Goal: Transaction & Acquisition: Book appointment/travel/reservation

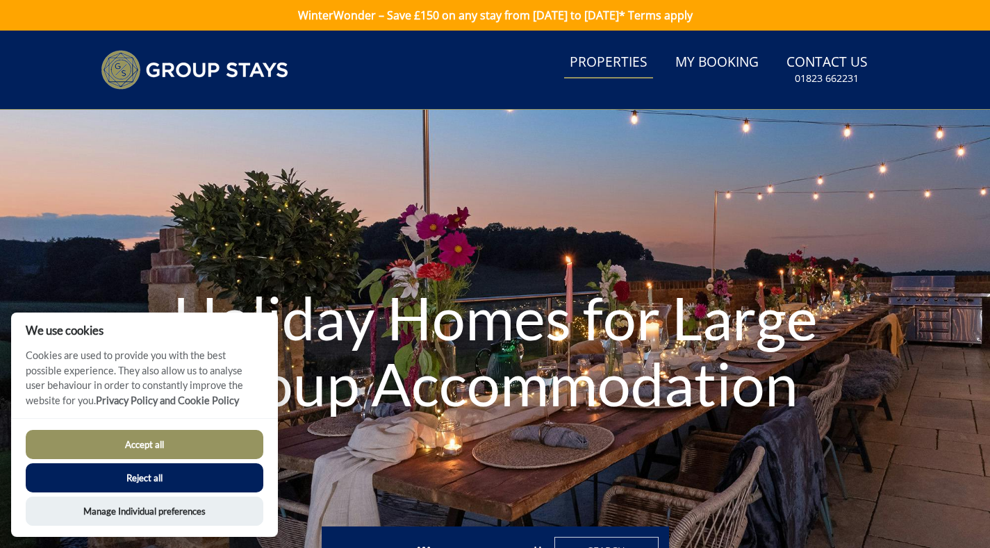
click at [601, 58] on link "Properties" at bounding box center [608, 62] width 89 height 31
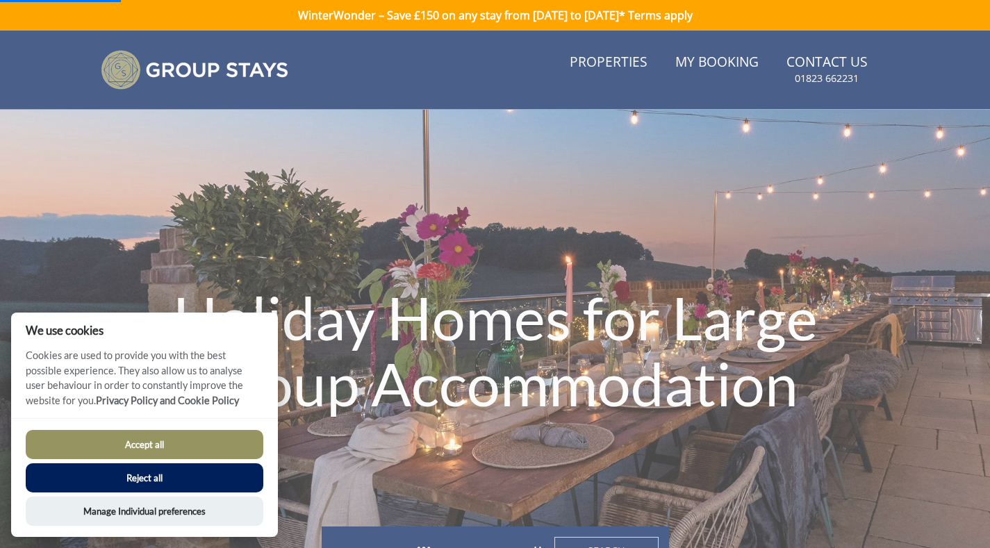
click at [160, 476] on button "Reject all" at bounding box center [144, 477] width 237 height 29
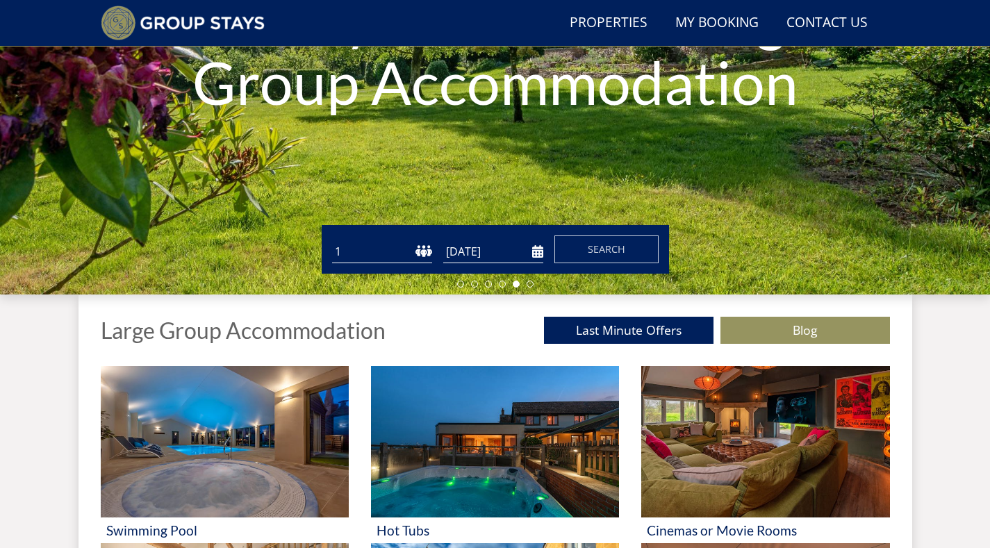
scroll to position [278, 0]
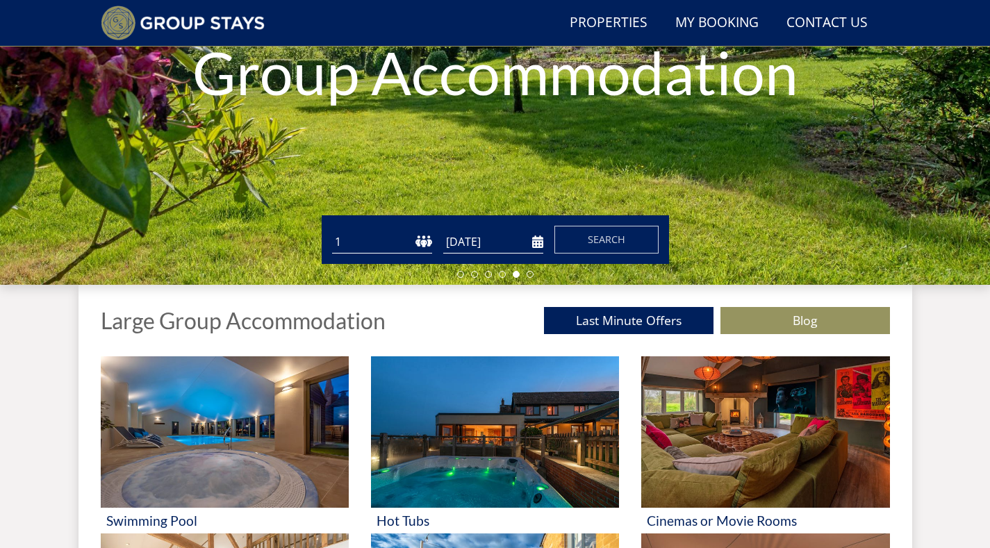
click at [364, 246] on select "1 2 3 4 5 6 7 8 9 10 11 12 13 14 15 16 17 18 19 20 21 22 23 24 25 26 27 28 29 3…" at bounding box center [382, 242] width 100 height 23
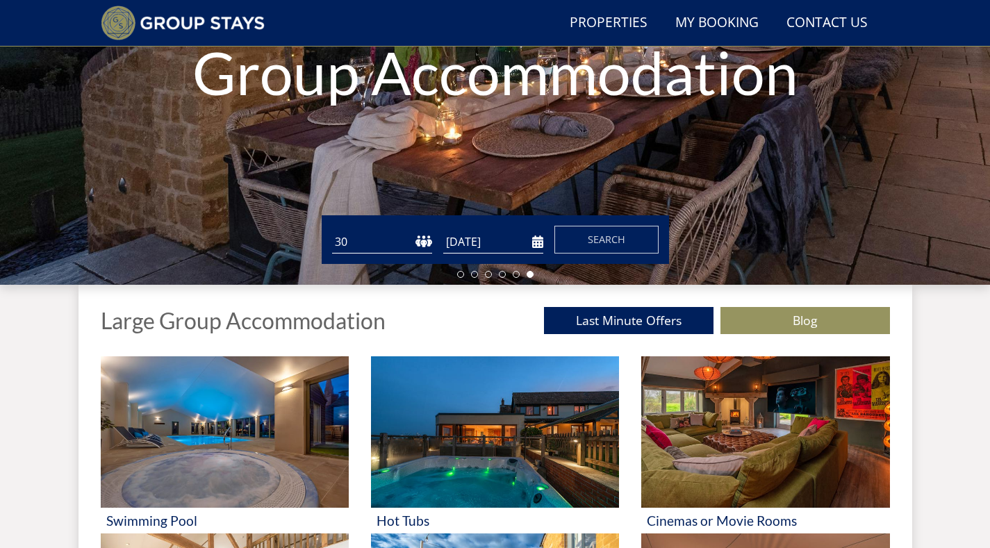
click at [353, 244] on select "1 2 3 4 5 6 7 8 9 10 11 12 13 14 15 16 17 18 19 20 21 22 23 24 25 26 27 28 29 3…" at bounding box center [382, 242] width 100 height 23
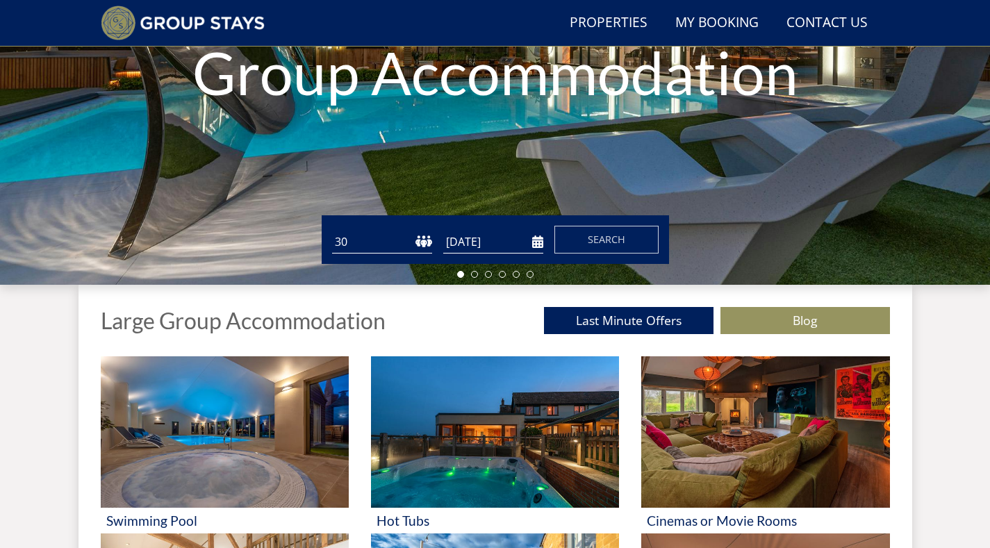
select select "32"
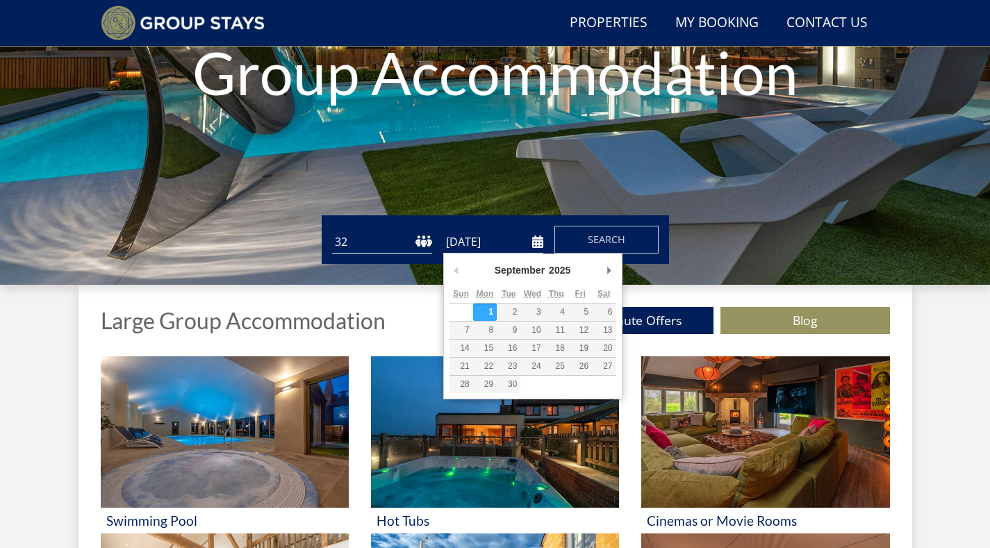
click at [535, 243] on input "[DATE]" at bounding box center [493, 242] width 100 height 23
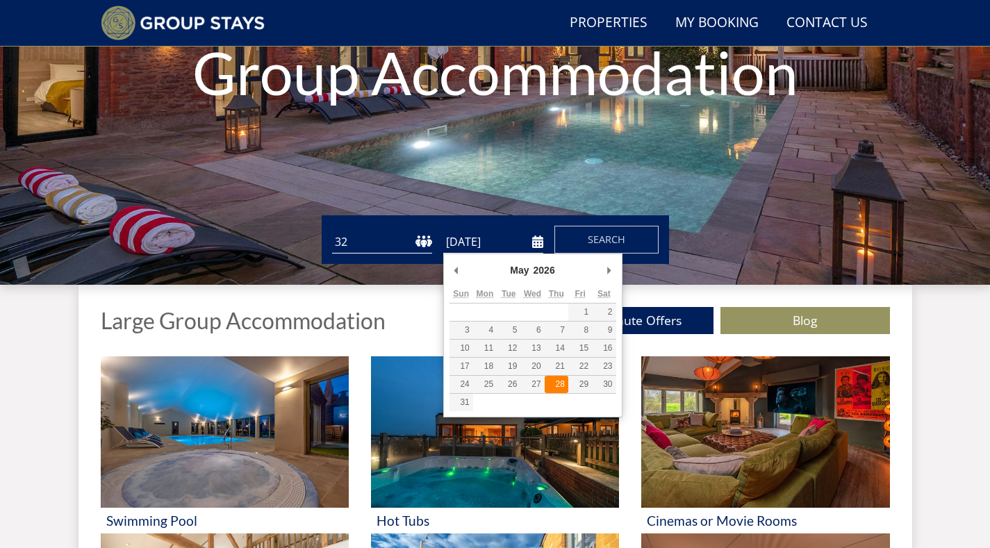
type input "[DATE]"
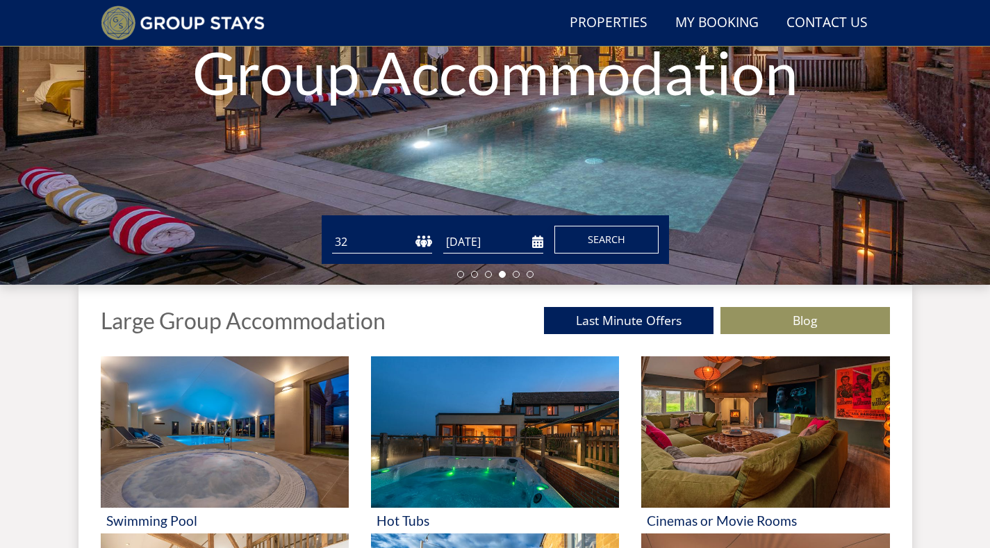
click at [614, 235] on span "Search" at bounding box center [605, 239] width 37 height 13
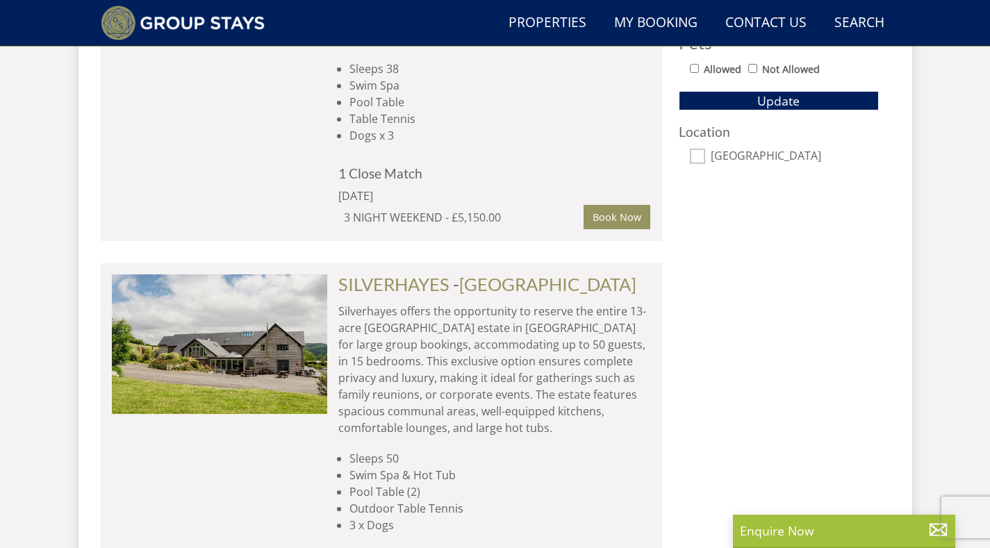
scroll to position [456, 0]
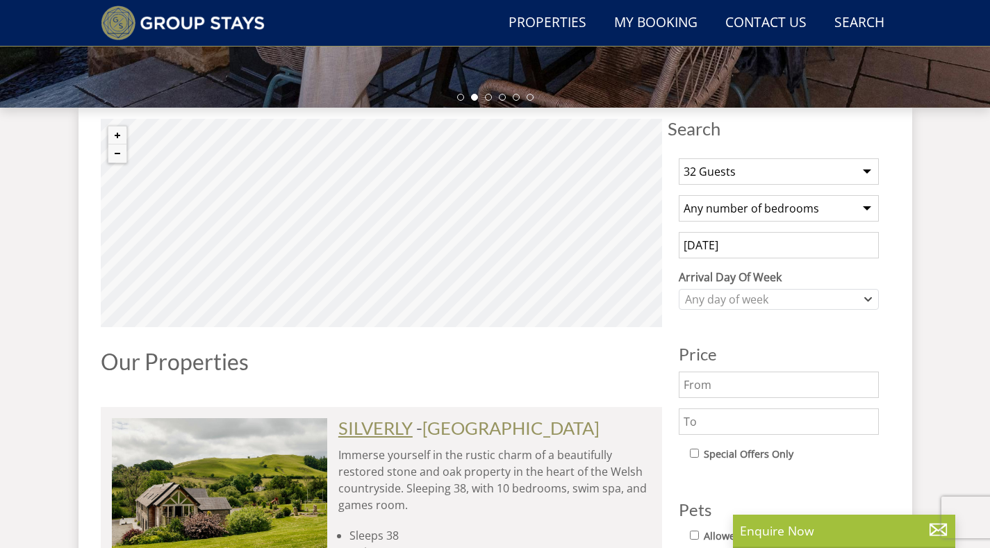
click at [396, 424] on link "SILVERLY" at bounding box center [375, 427] width 74 height 21
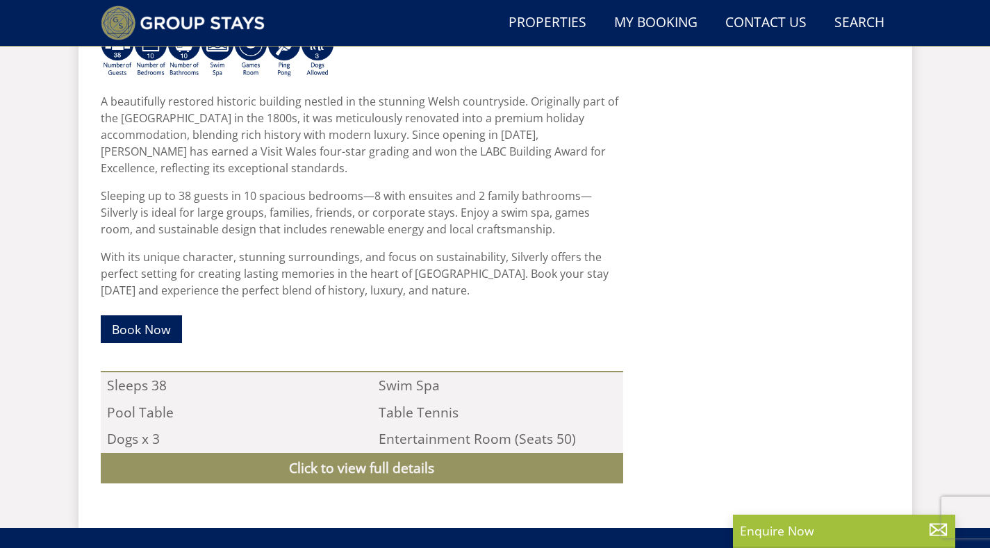
scroll to position [673, 0]
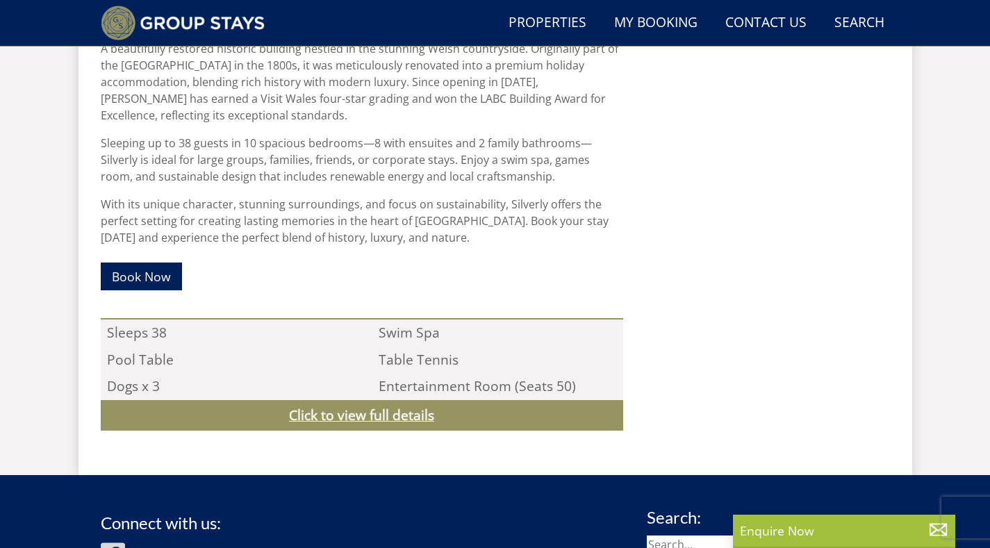
click at [356, 415] on link "Click to view full details" at bounding box center [362, 415] width 522 height 31
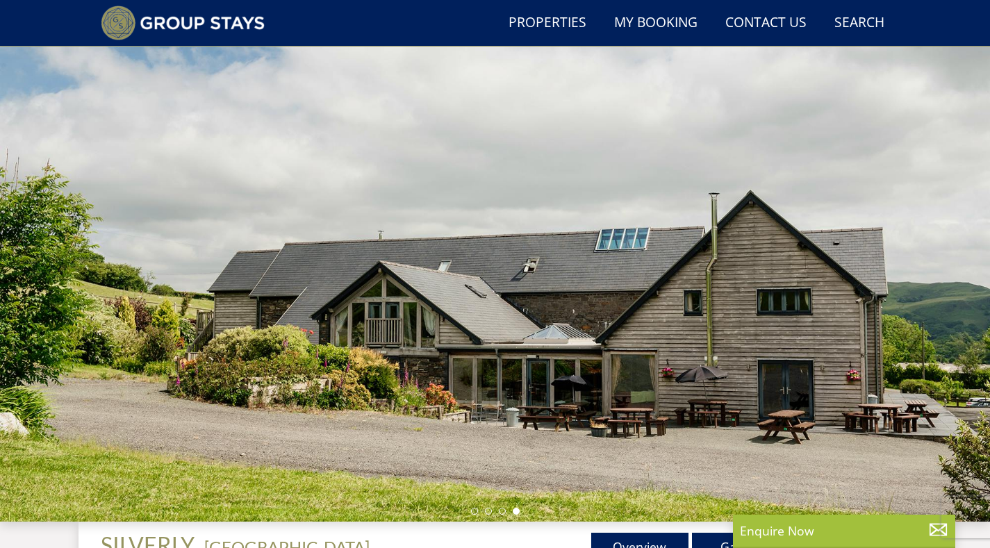
scroll to position [367, 0]
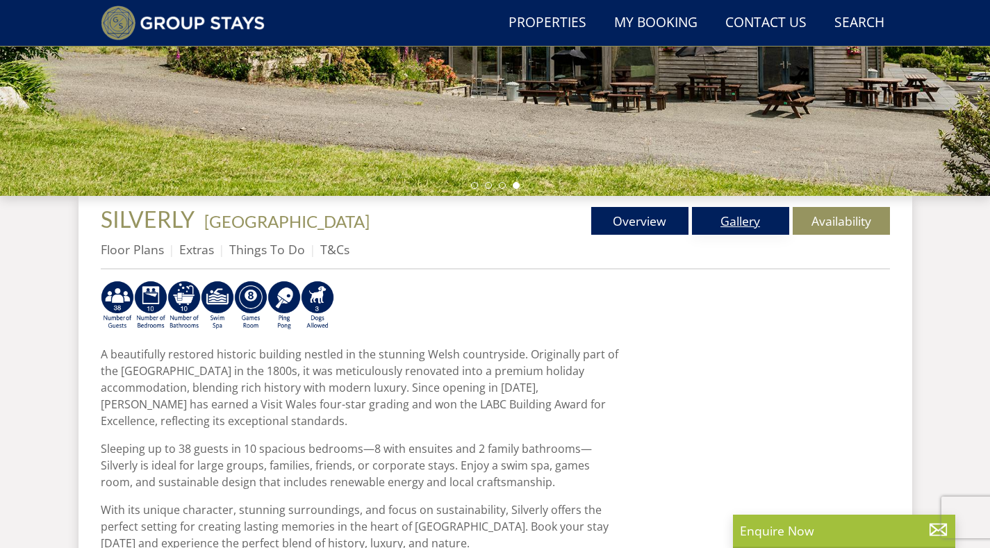
click at [728, 218] on link "Gallery" at bounding box center [740, 221] width 97 height 28
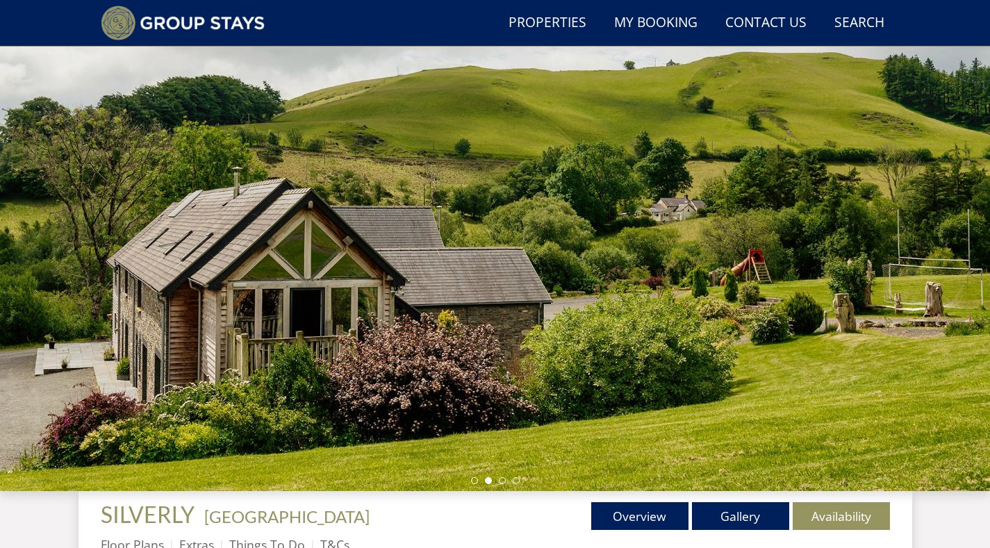
scroll to position [65, 0]
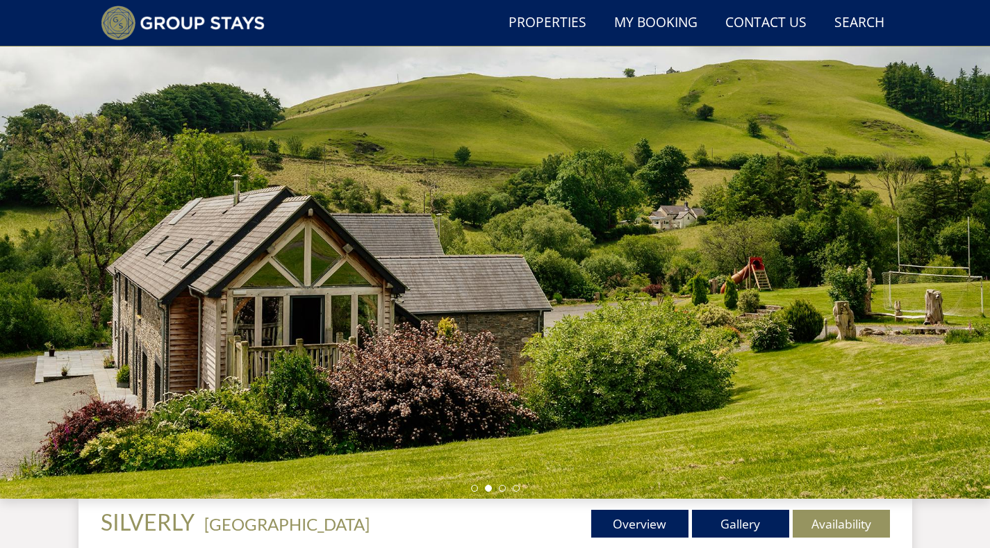
click at [444, 325] on div at bounding box center [495, 255] width 990 height 486
click at [748, 525] on link "Gallery" at bounding box center [740, 524] width 97 height 28
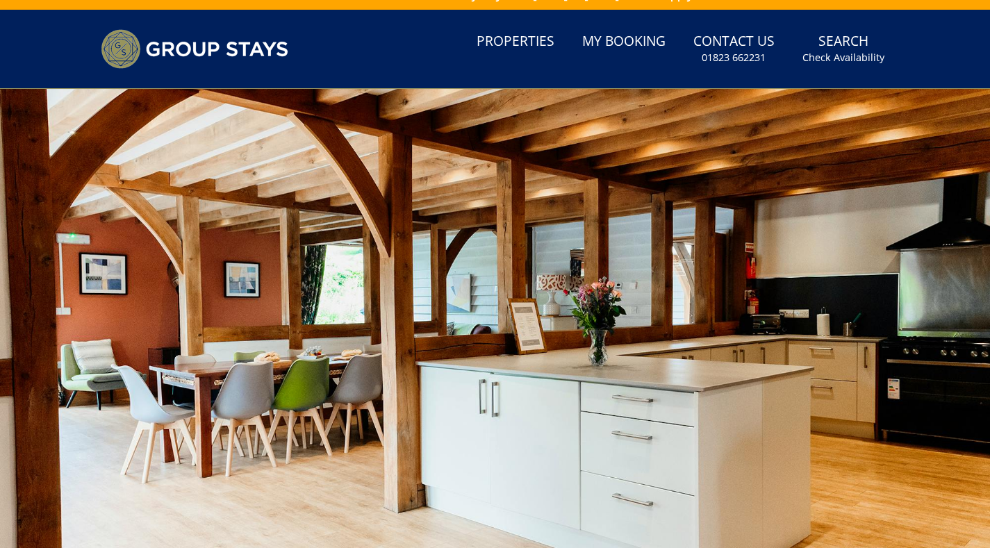
scroll to position [31, 0]
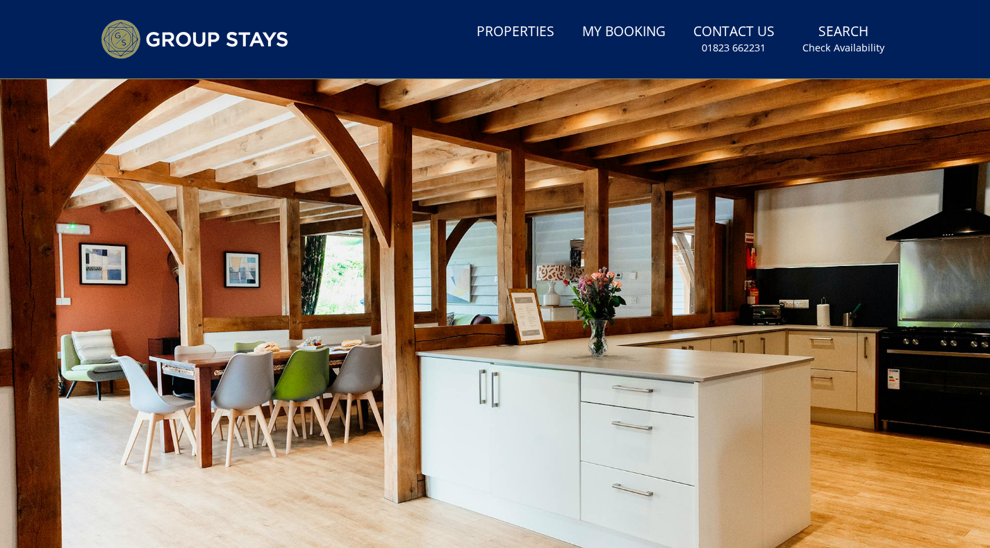
click at [912, 374] on div at bounding box center [495, 322] width 990 height 486
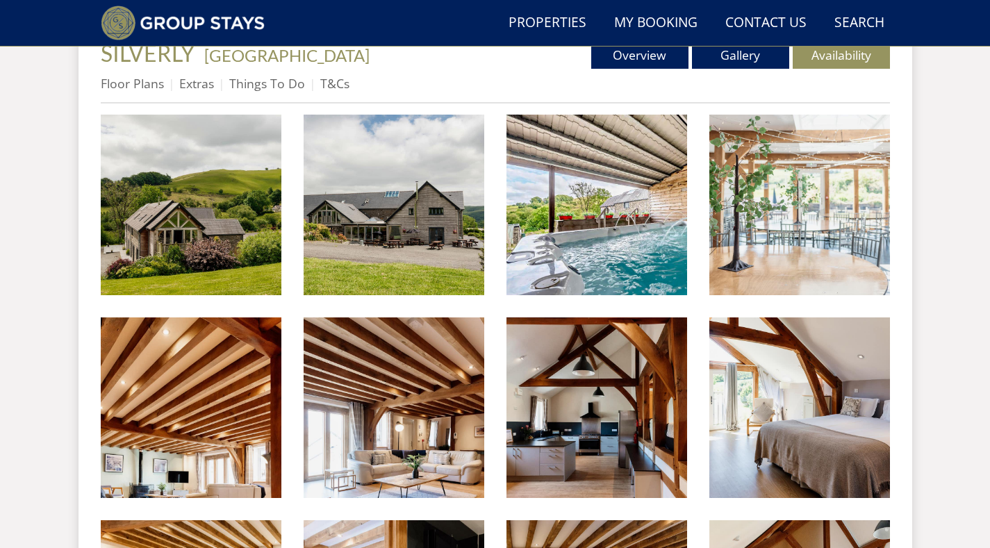
scroll to position [598, 0]
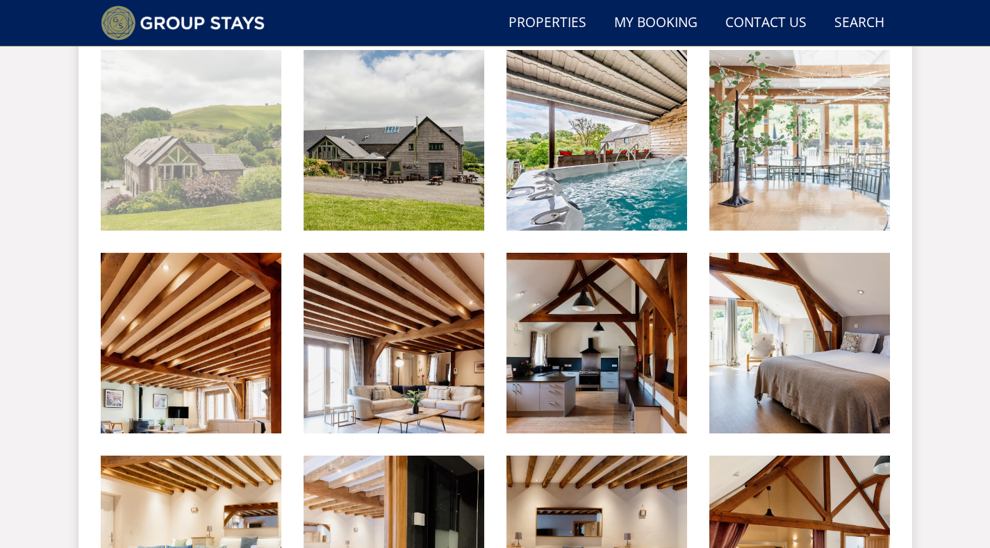
click at [207, 195] on img at bounding box center [191, 140] width 181 height 181
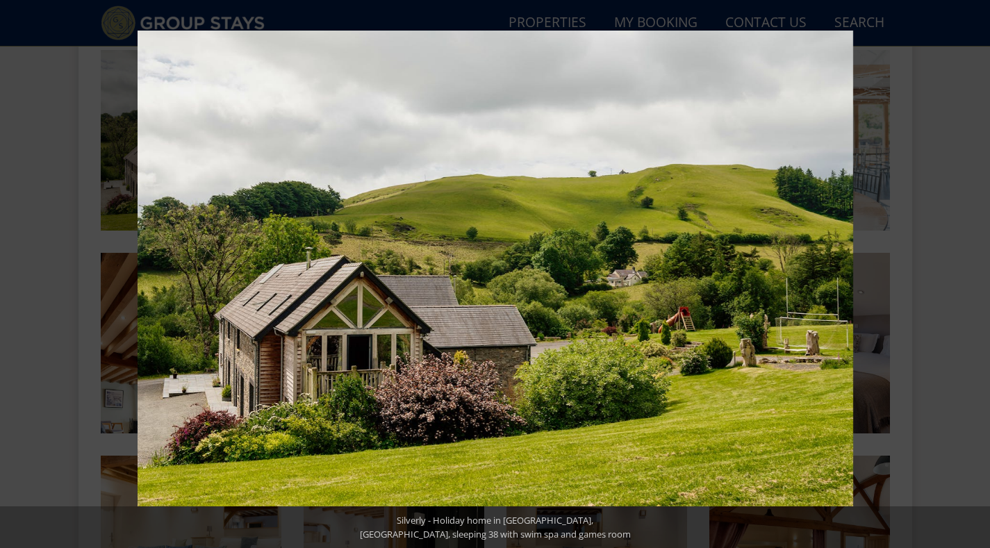
click at [974, 274] on button at bounding box center [965, 274] width 49 height 69
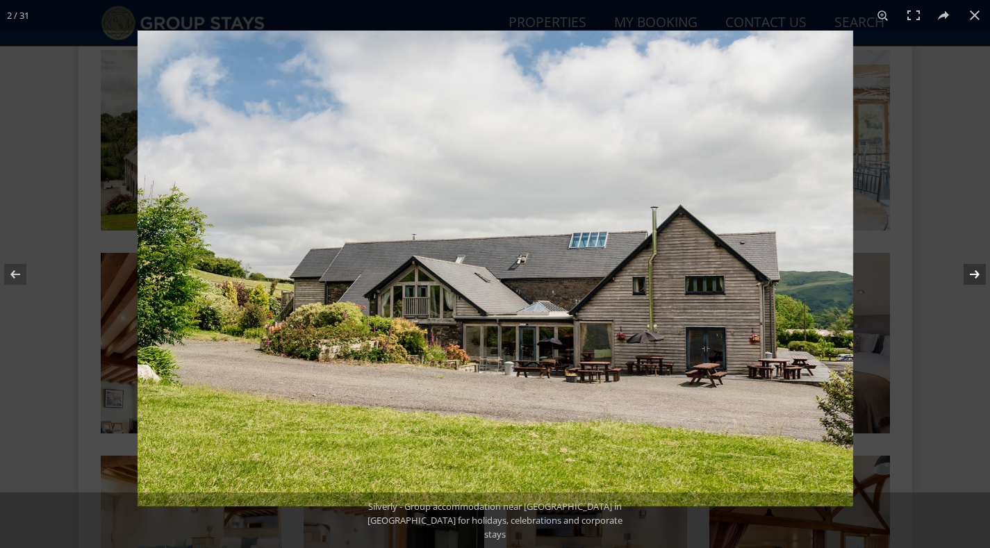
click at [972, 276] on button at bounding box center [965, 274] width 49 height 69
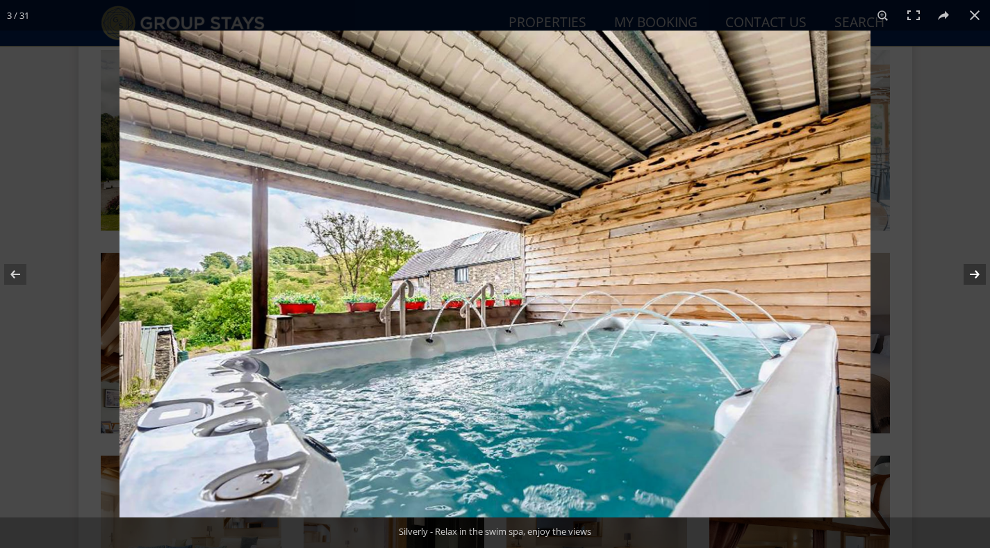
click at [971, 274] on button at bounding box center [965, 274] width 49 height 69
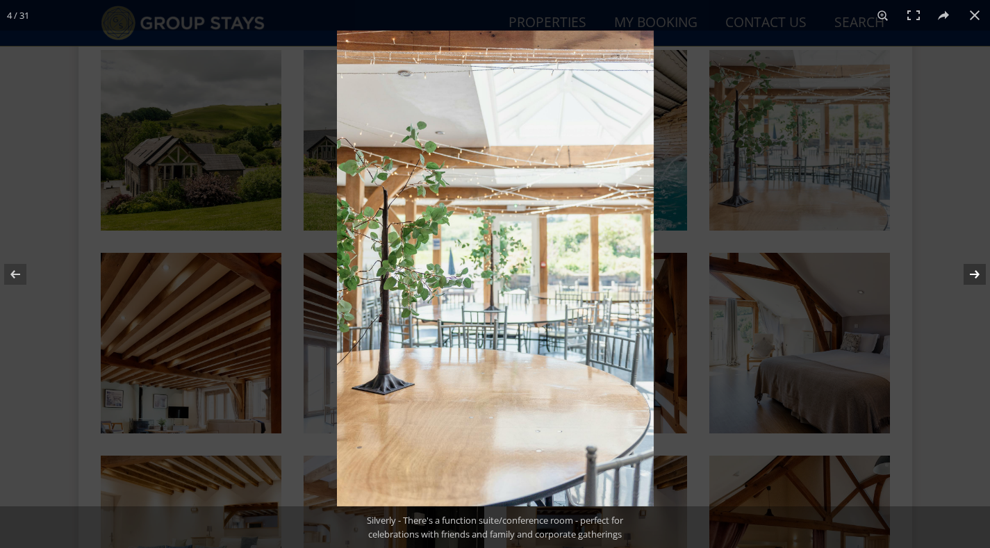
click at [971, 272] on button at bounding box center [965, 274] width 49 height 69
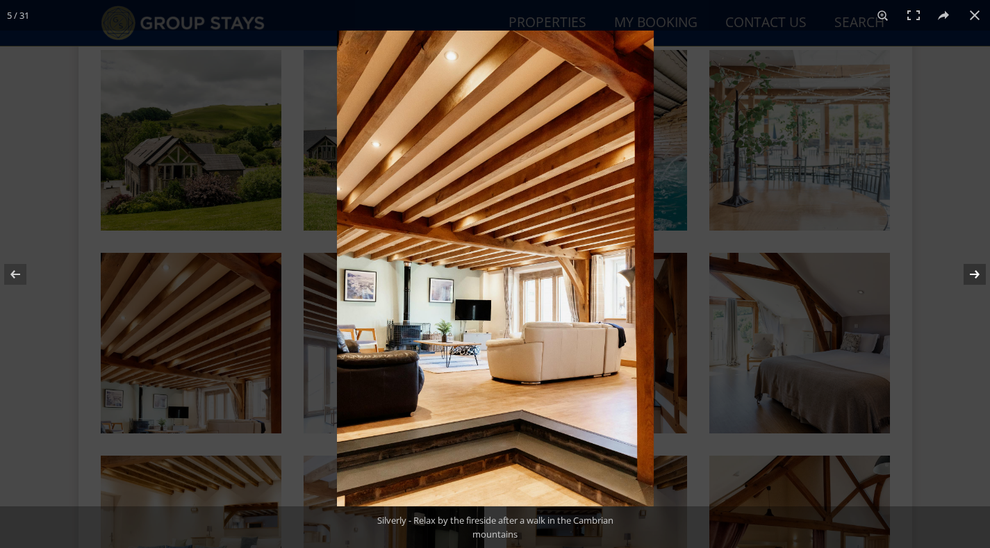
click at [969, 272] on button at bounding box center [965, 274] width 49 height 69
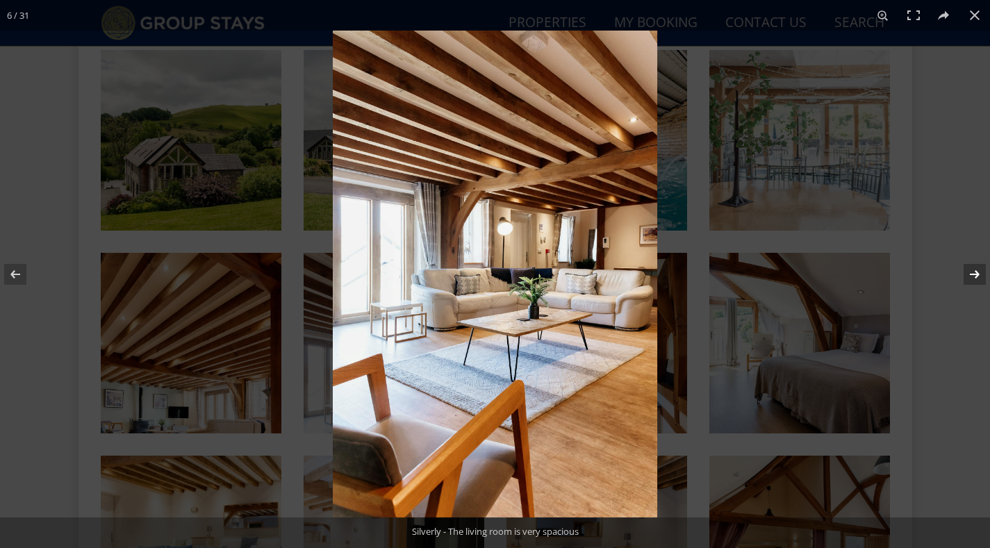
click at [976, 272] on button at bounding box center [965, 274] width 49 height 69
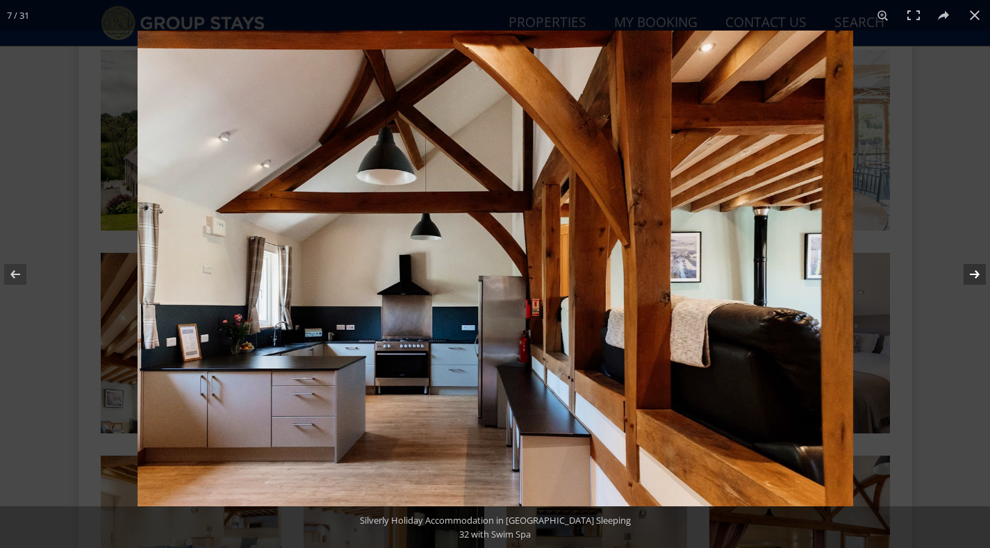
click at [971, 272] on button at bounding box center [965, 274] width 49 height 69
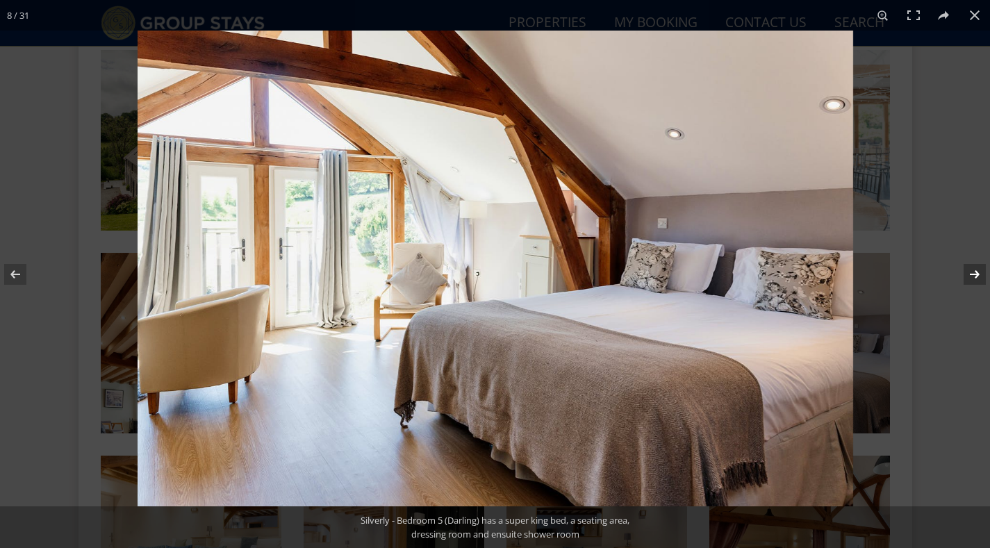
click at [971, 272] on button at bounding box center [965, 274] width 49 height 69
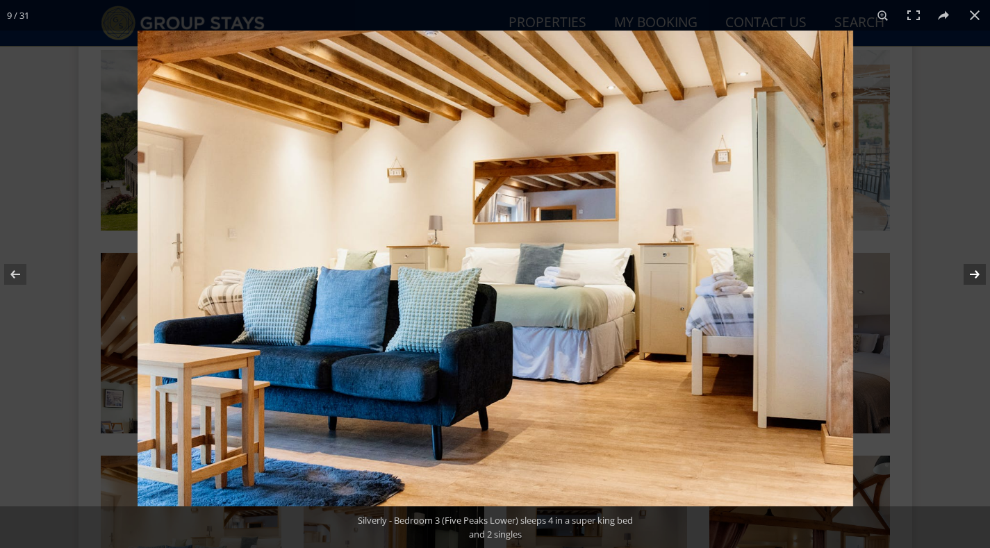
click at [971, 272] on button at bounding box center [965, 274] width 49 height 69
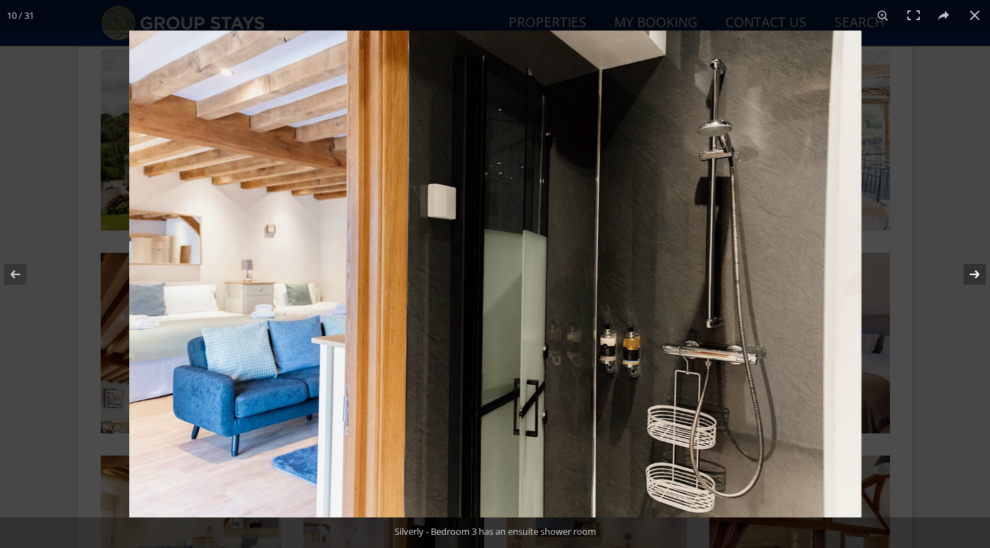
click at [971, 272] on button at bounding box center [965, 274] width 49 height 69
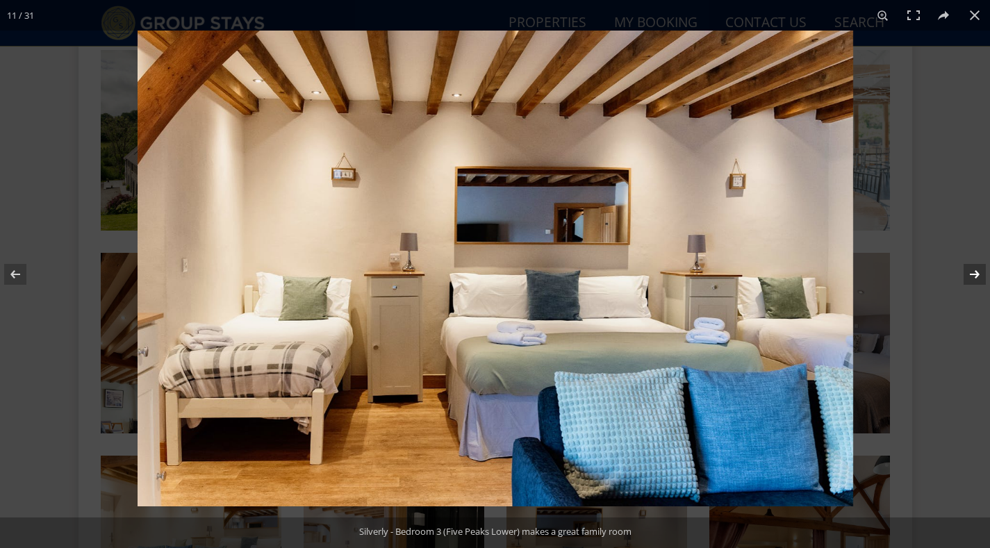
click at [971, 272] on button at bounding box center [965, 274] width 49 height 69
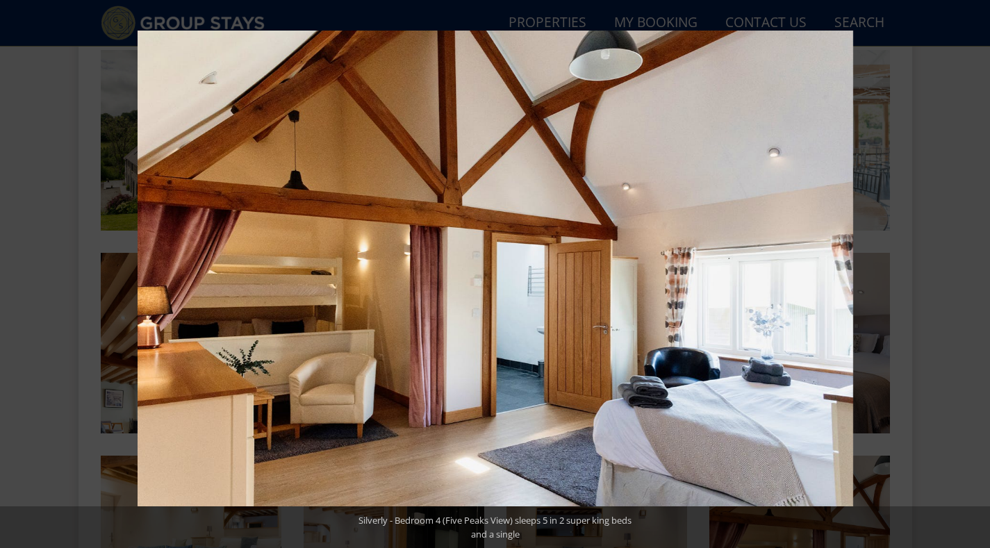
click at [971, 272] on button at bounding box center [965, 274] width 49 height 69
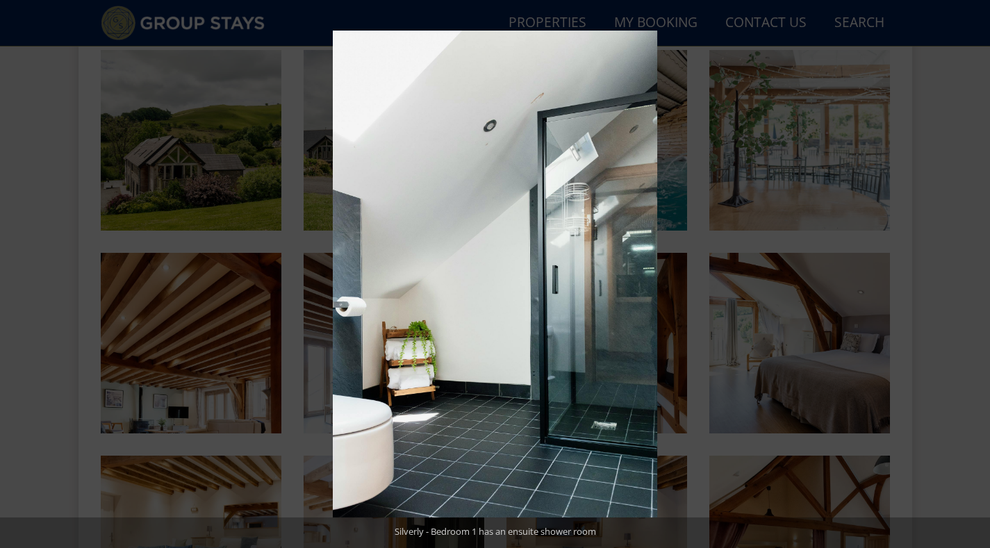
click at [971, 272] on button at bounding box center [965, 274] width 49 height 69
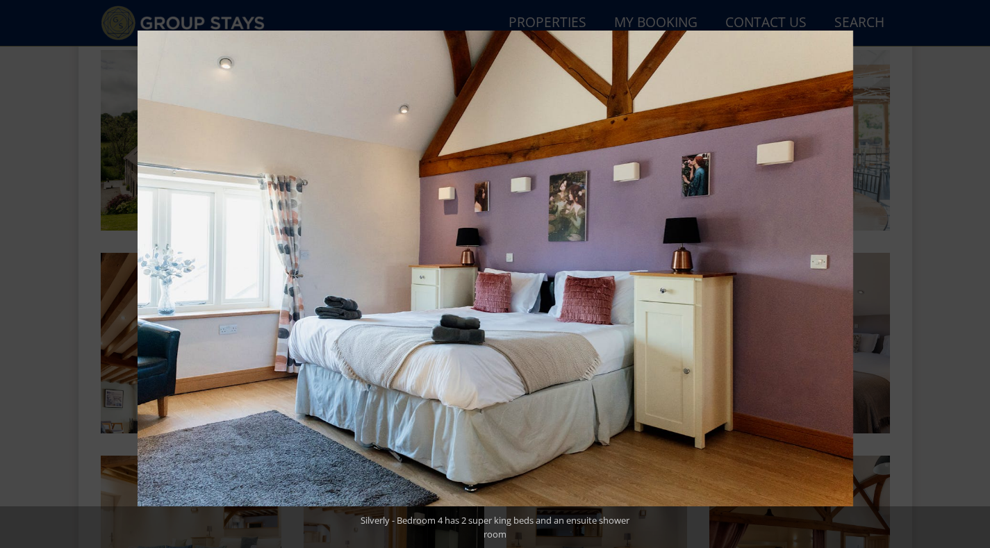
click at [971, 272] on button at bounding box center [965, 274] width 49 height 69
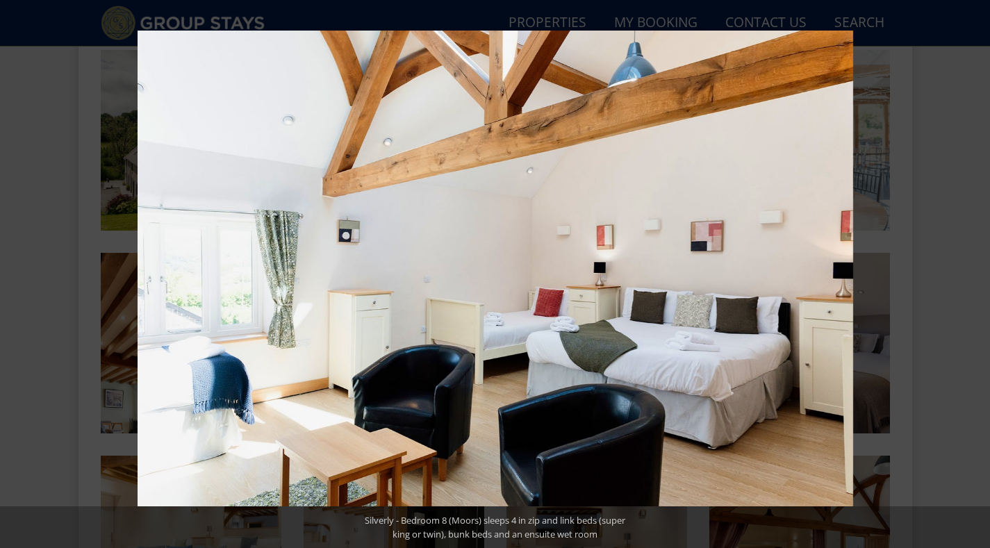
click at [971, 272] on button at bounding box center [965, 274] width 49 height 69
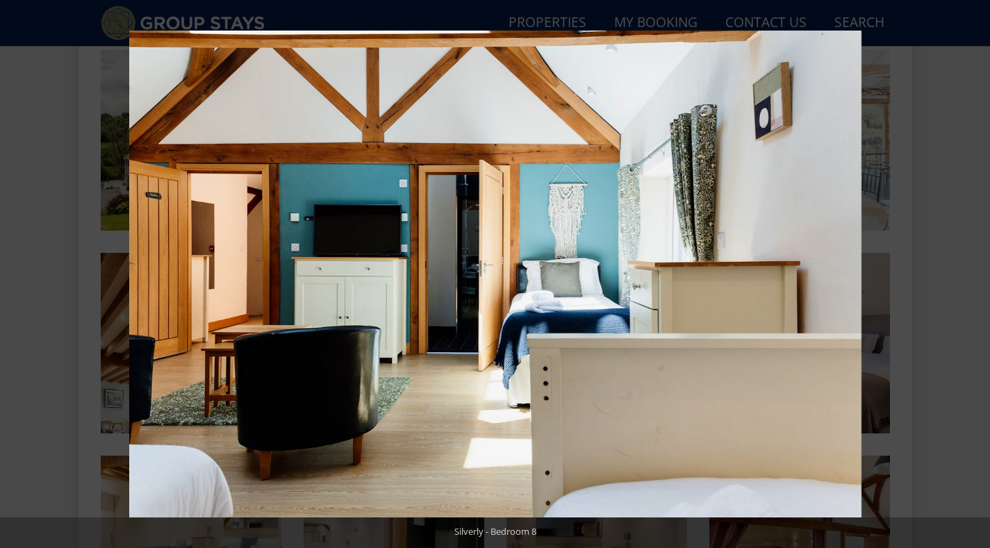
click at [971, 272] on button at bounding box center [965, 274] width 49 height 69
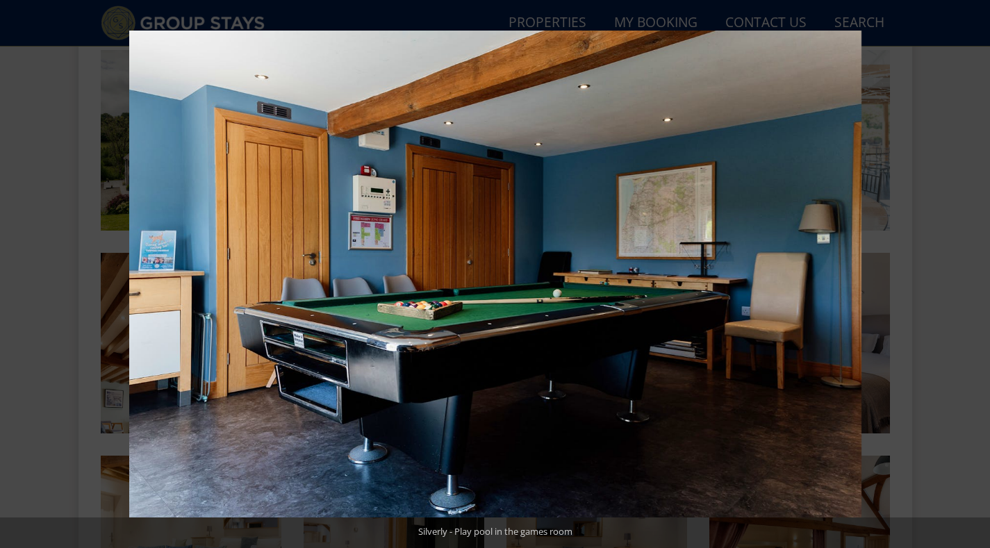
click at [971, 272] on button at bounding box center [965, 274] width 49 height 69
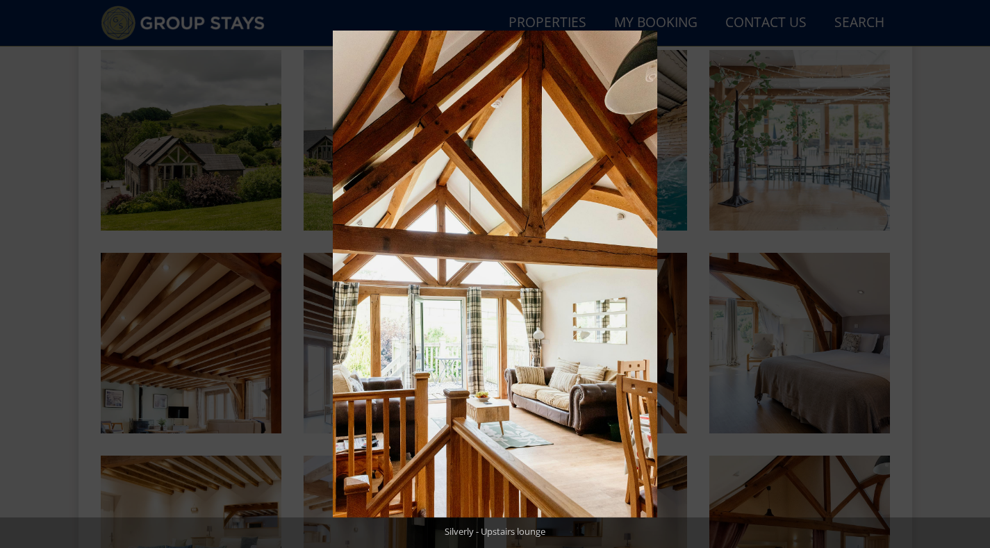
click at [971, 272] on button at bounding box center [965, 274] width 49 height 69
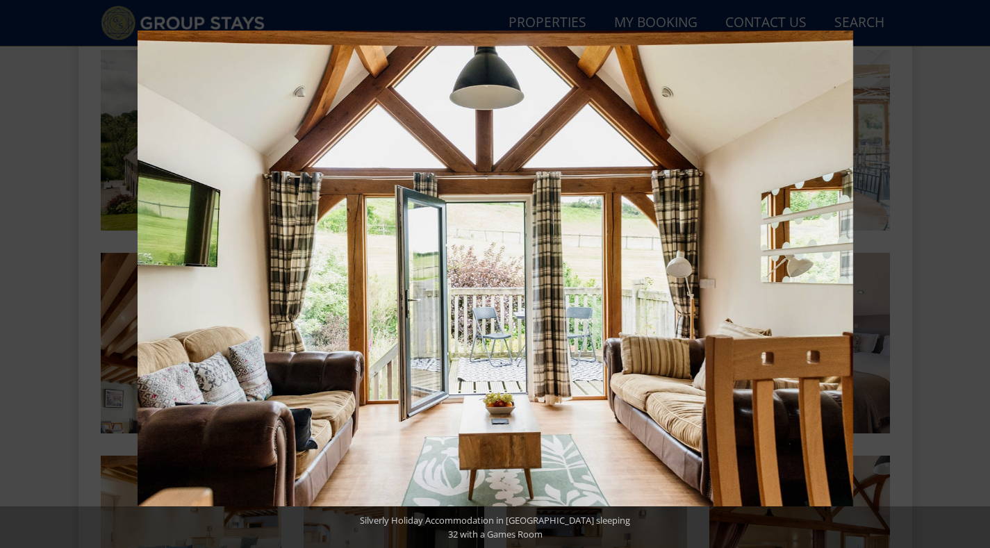
click at [971, 272] on button at bounding box center [965, 274] width 49 height 69
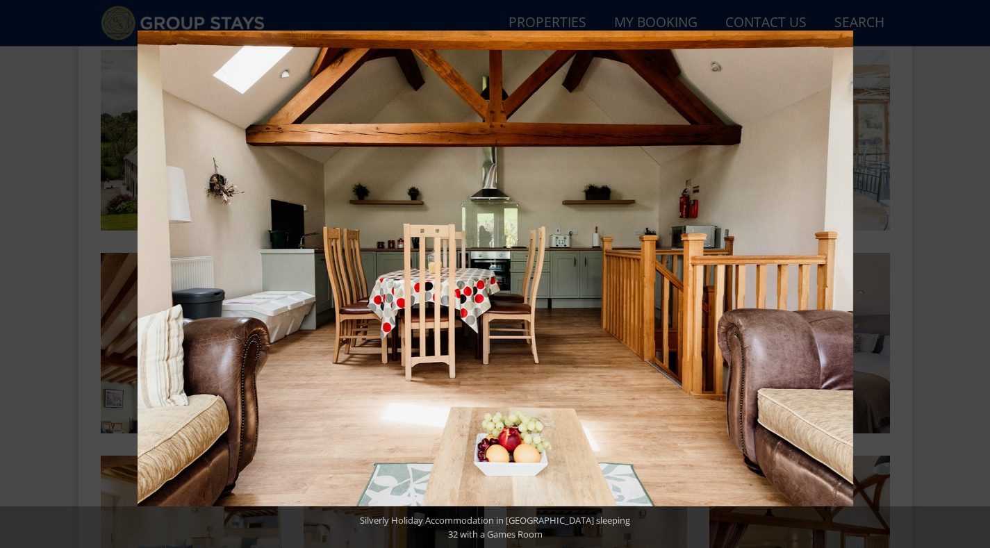
click at [971, 272] on button at bounding box center [965, 274] width 49 height 69
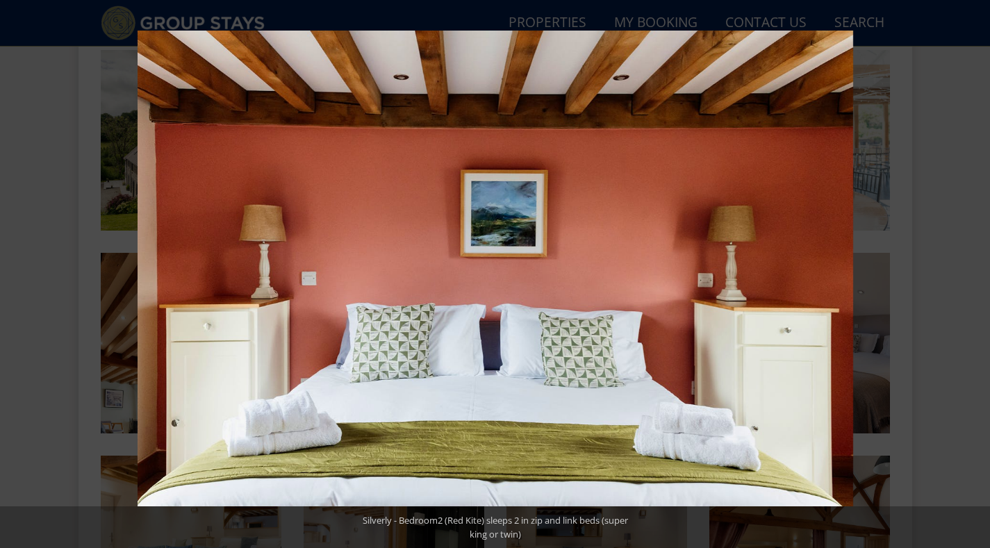
click at [971, 272] on button at bounding box center [965, 274] width 49 height 69
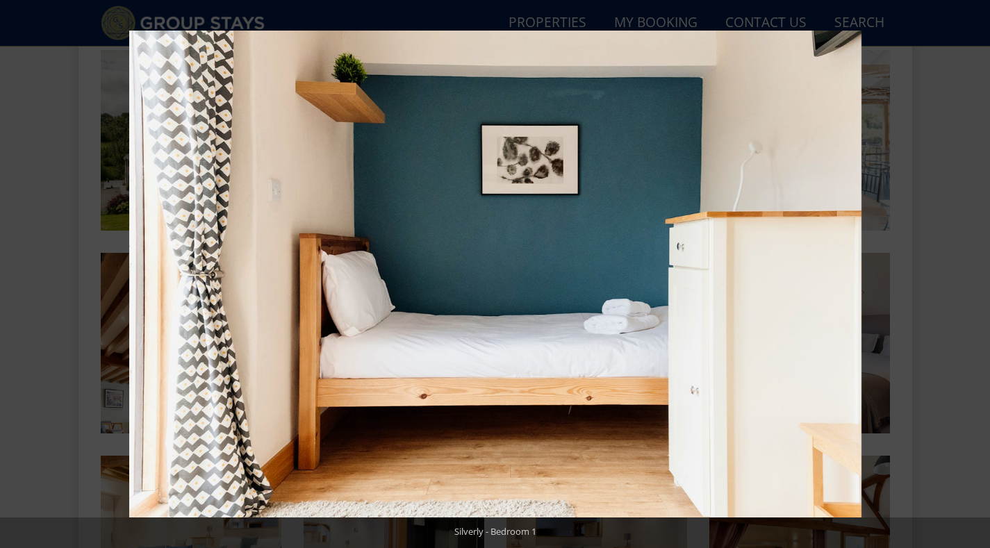
click at [971, 272] on button at bounding box center [965, 274] width 49 height 69
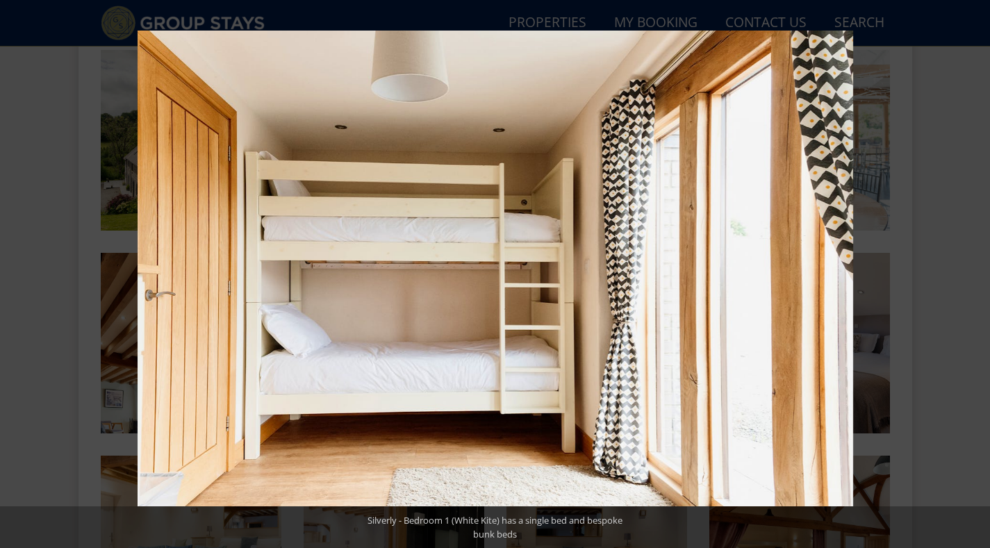
click at [971, 272] on button at bounding box center [965, 274] width 49 height 69
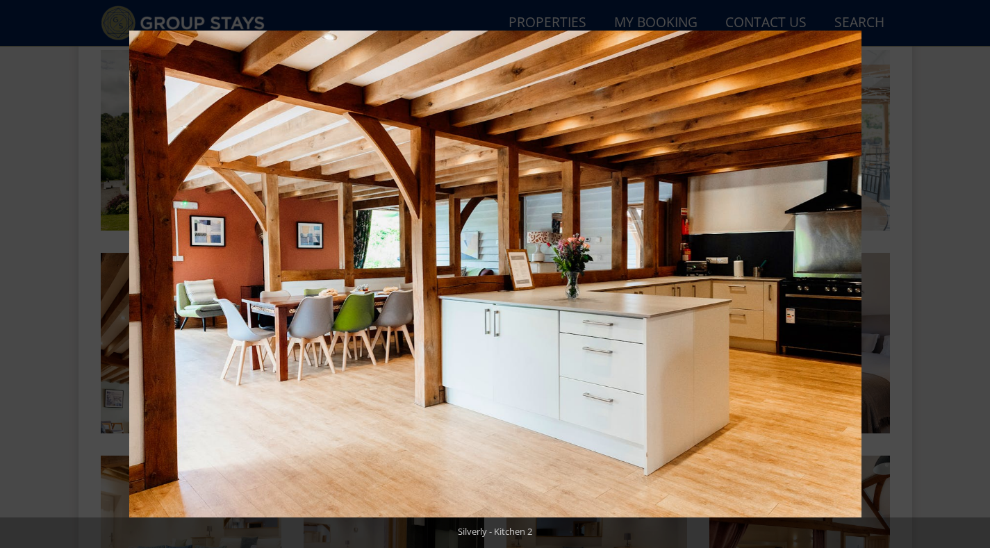
click at [971, 272] on button at bounding box center [965, 274] width 49 height 69
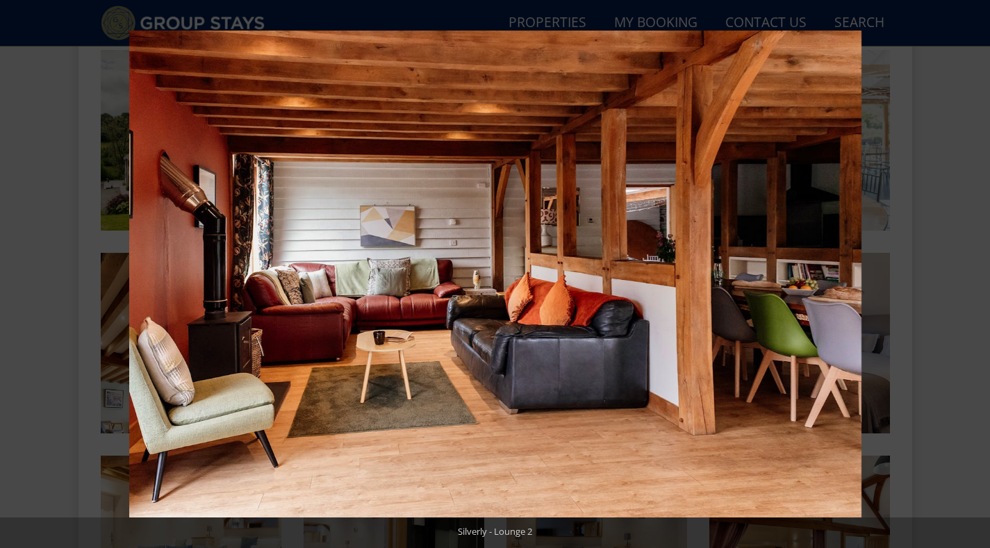
click at [971, 272] on button at bounding box center [965, 274] width 49 height 69
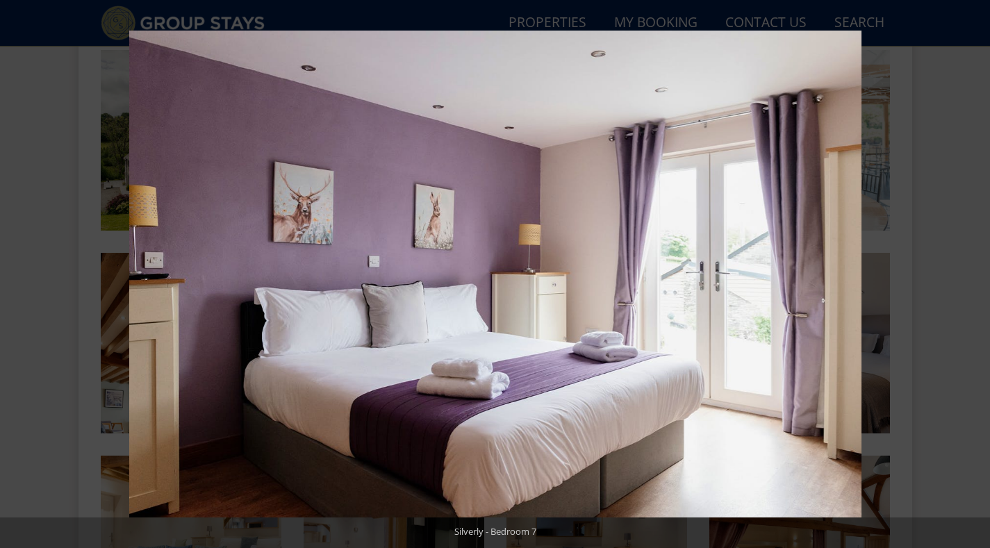
click at [971, 272] on button at bounding box center [965, 274] width 49 height 69
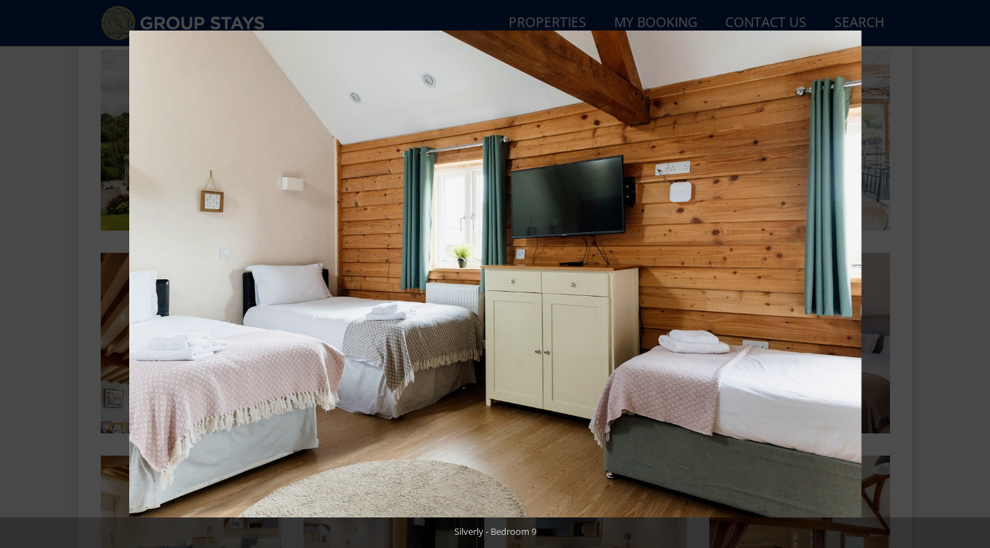
click at [971, 272] on button at bounding box center [965, 274] width 49 height 69
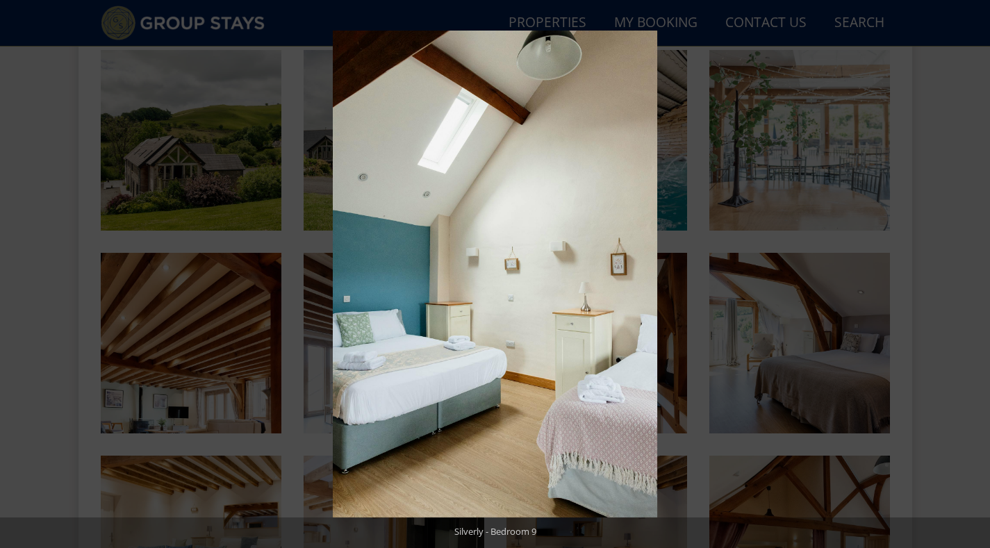
click at [971, 272] on button at bounding box center [965, 274] width 49 height 69
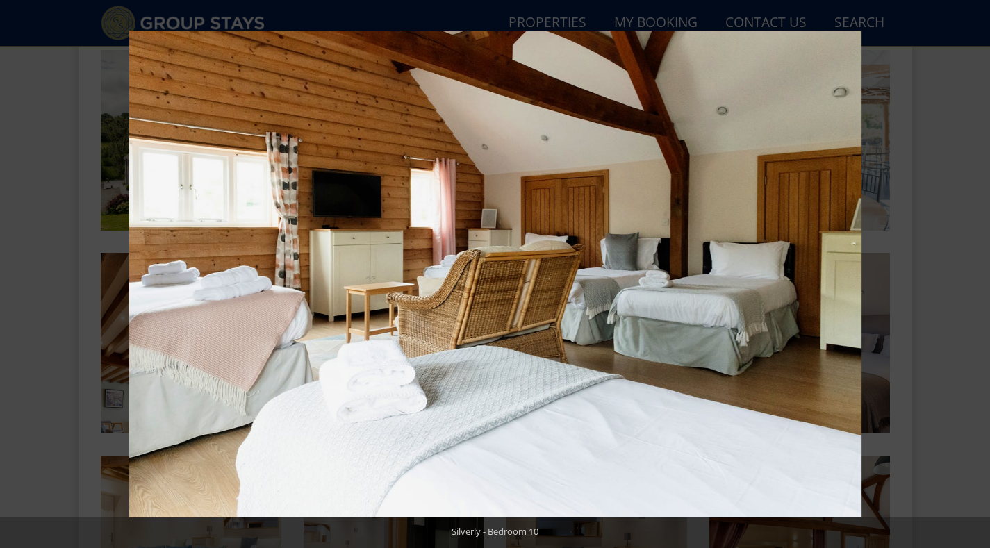
click at [971, 272] on button at bounding box center [965, 274] width 49 height 69
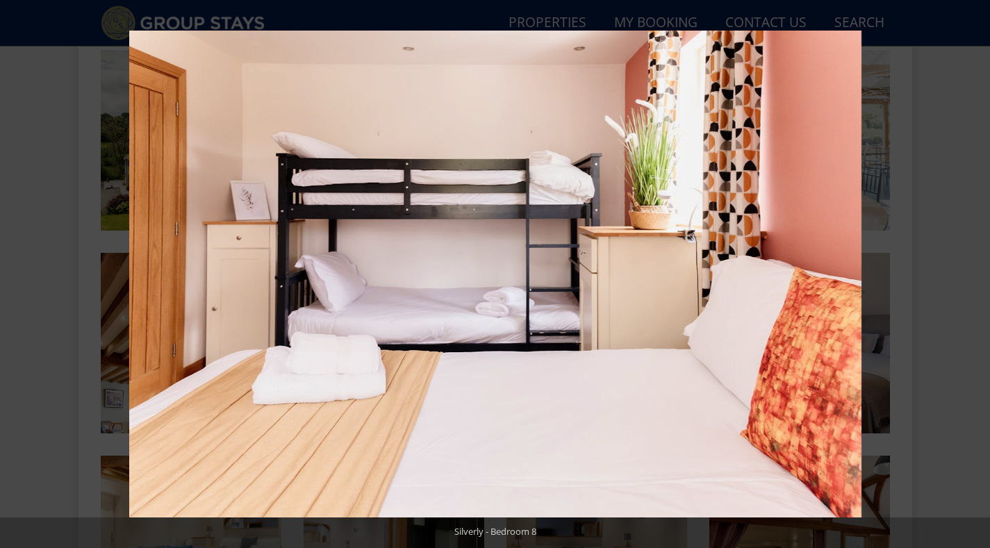
click at [971, 272] on button at bounding box center [965, 274] width 49 height 69
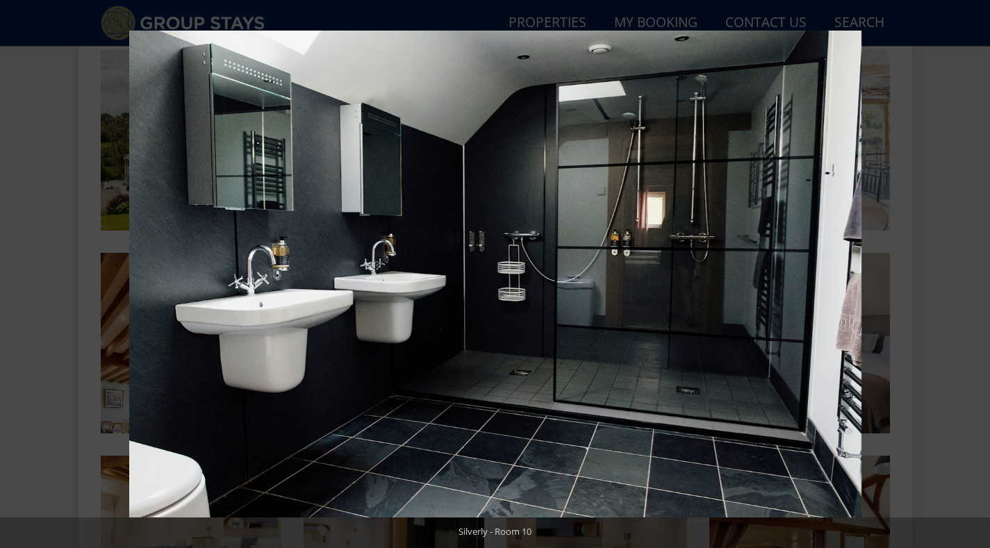
click at [971, 272] on button at bounding box center [965, 274] width 49 height 69
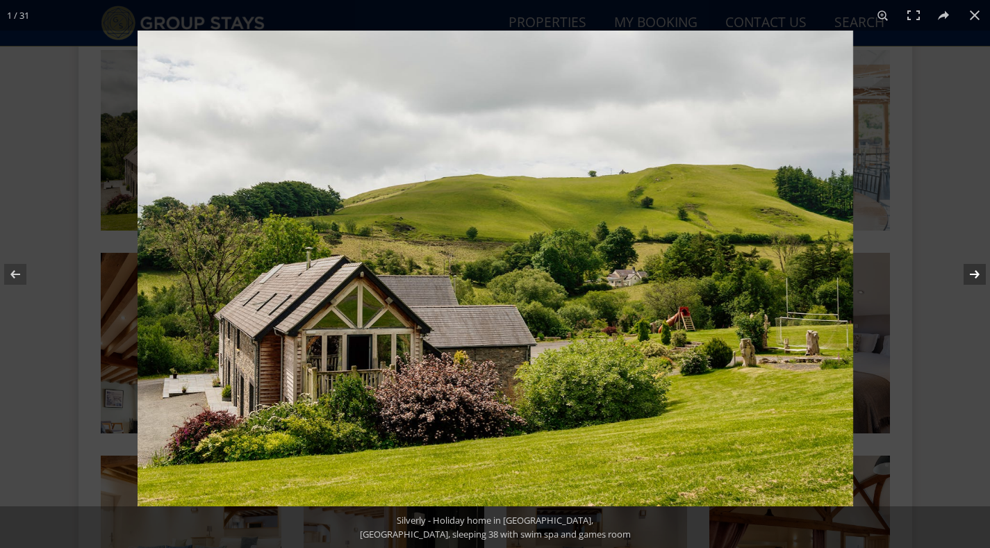
click at [971, 274] on button at bounding box center [965, 274] width 49 height 69
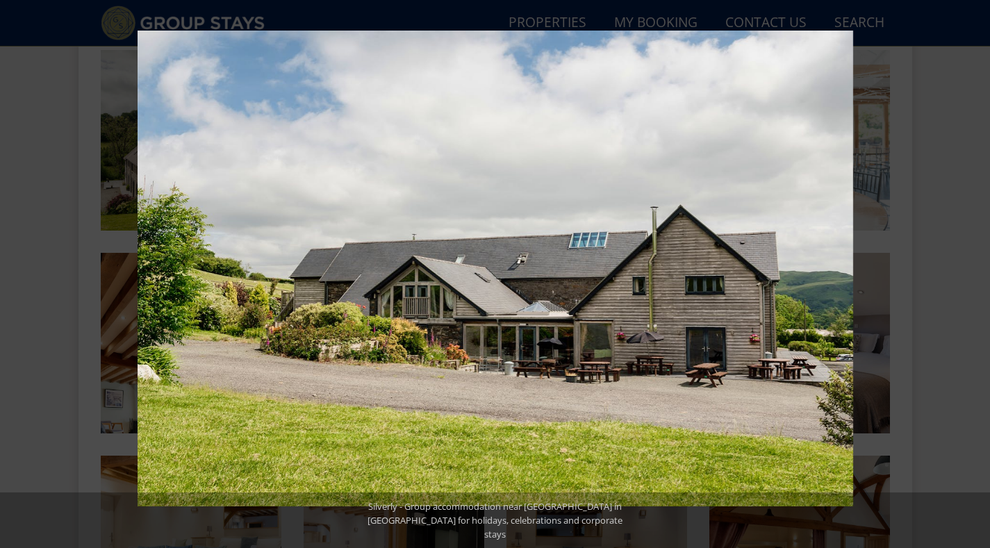
click at [971, 274] on button at bounding box center [965, 274] width 49 height 69
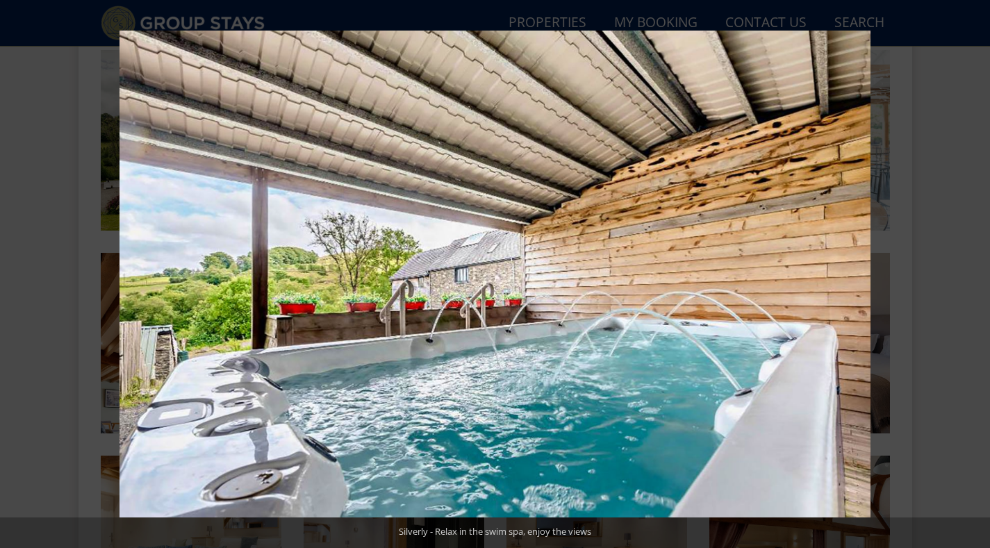
click at [971, 274] on button at bounding box center [965, 274] width 49 height 69
